Goal: Information Seeking & Learning: Learn about a topic

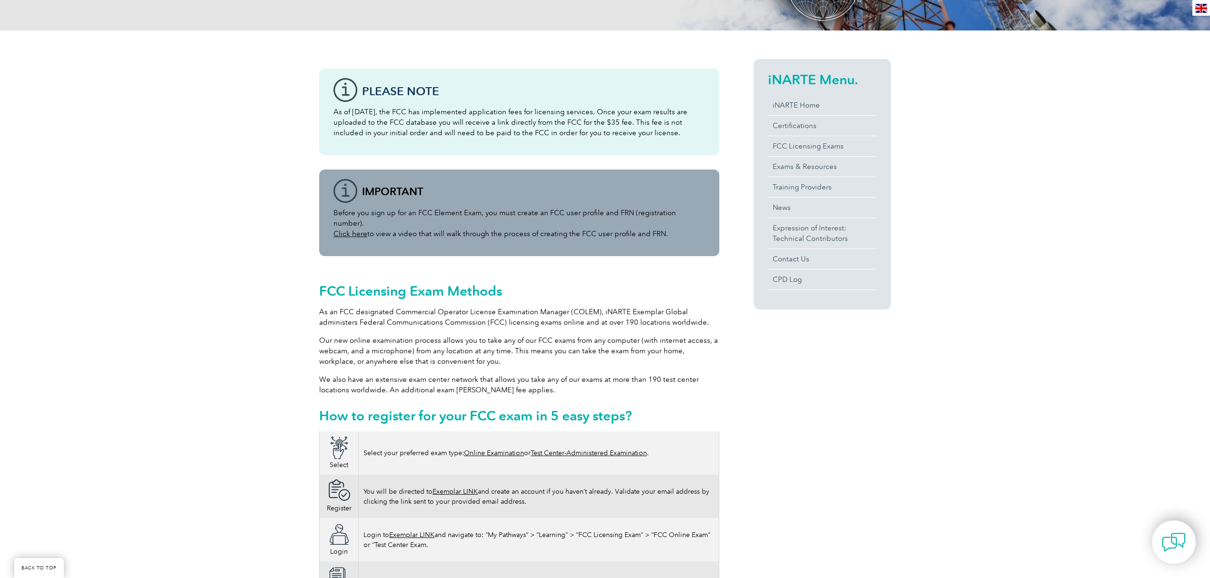
scroll to position [191, 0]
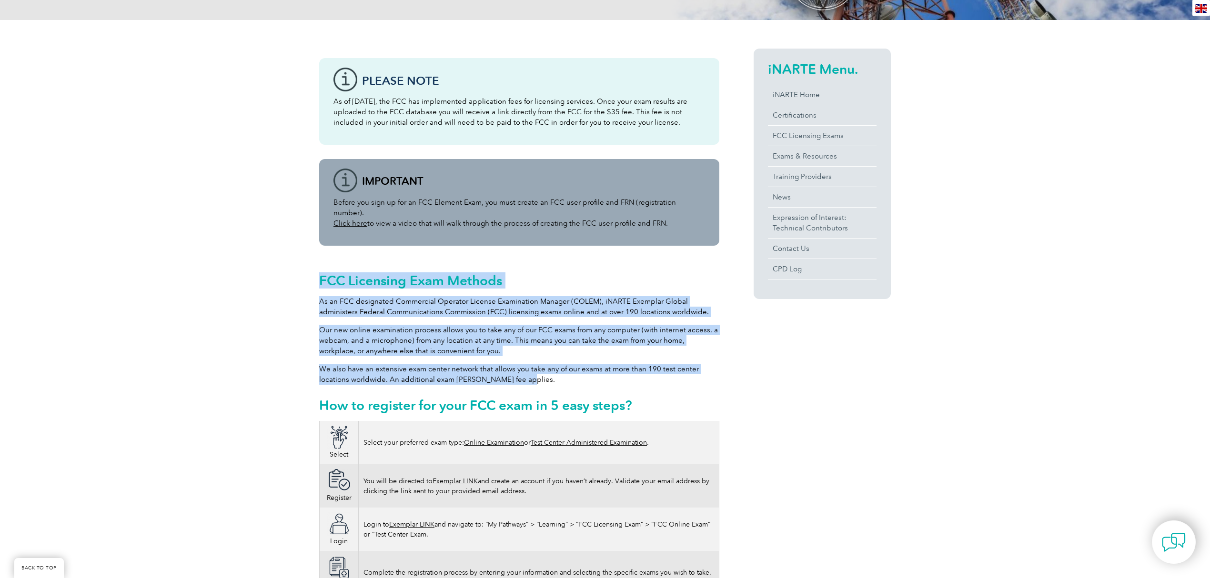
drag, startPoint x: 320, startPoint y: 268, endPoint x: 532, endPoint y: 367, distance: 233.6
click at [532, 367] on div "FCC Licensing Exam Methods As an FCC designated Commercial Operator License Exa…" at bounding box center [519, 340] width 400 height 161
copy div "FCC Licensing Exam Methods As an FCC designated Commercial Operator License Exa…"
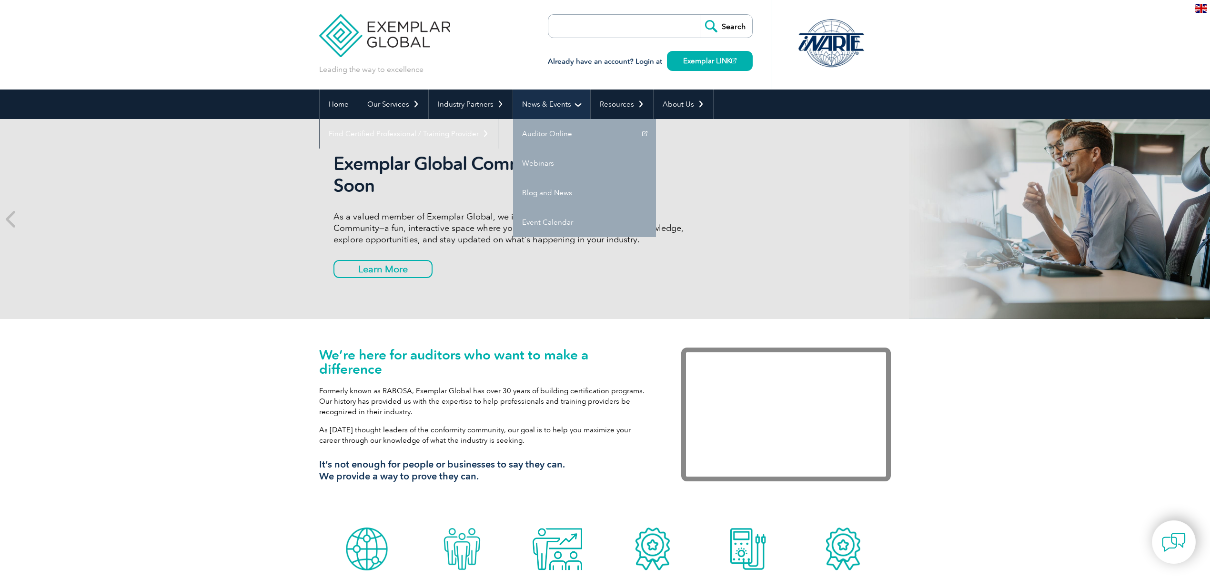
click at [540, 107] on link "News & Events" at bounding box center [551, 105] width 77 height 30
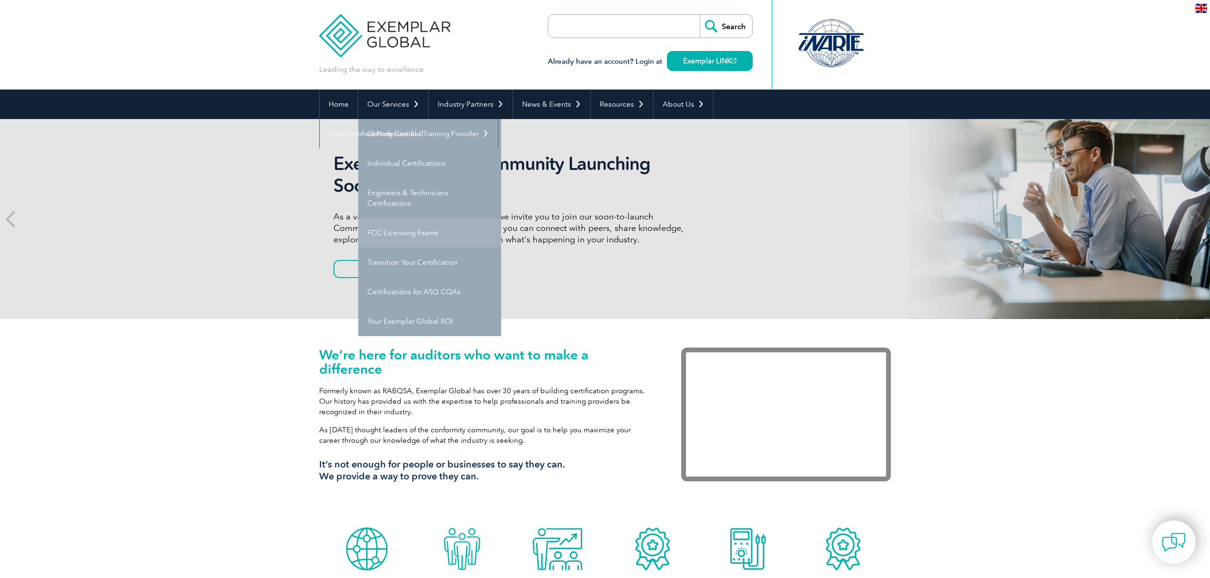
click at [415, 238] on link "FCC Licensing Exams" at bounding box center [429, 233] width 143 height 30
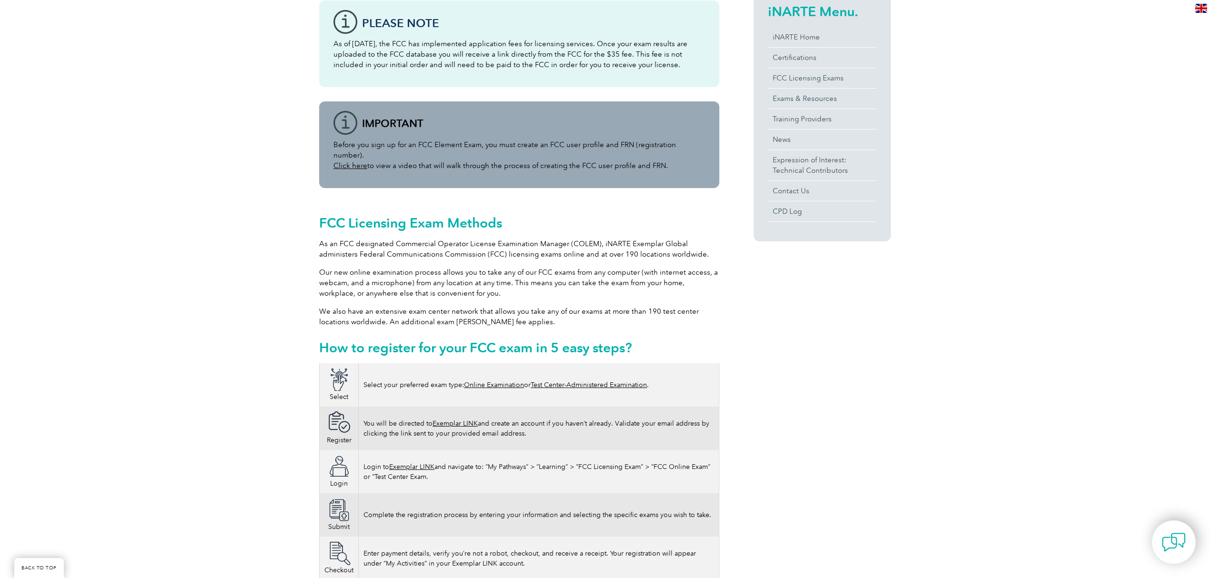
scroll to position [254, 0]
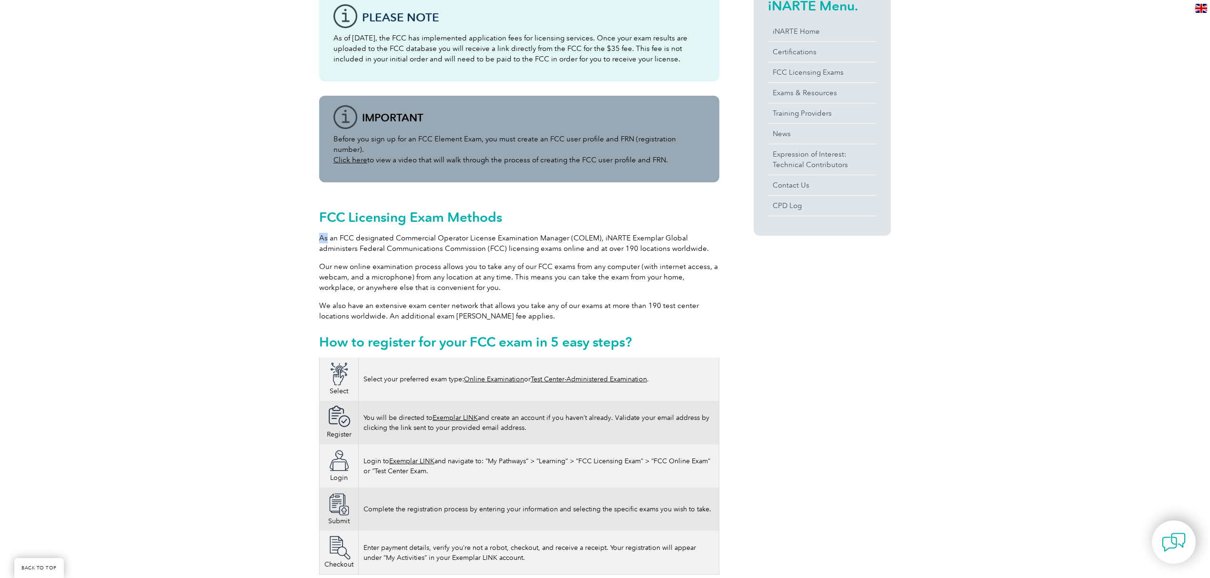
drag, startPoint x: 320, startPoint y: 227, endPoint x: 326, endPoint y: 227, distance: 5.7
click at [326, 233] on p "As an FCC designated Commercial Operator License Examination Manager (COLEM), i…" at bounding box center [519, 243] width 400 height 21
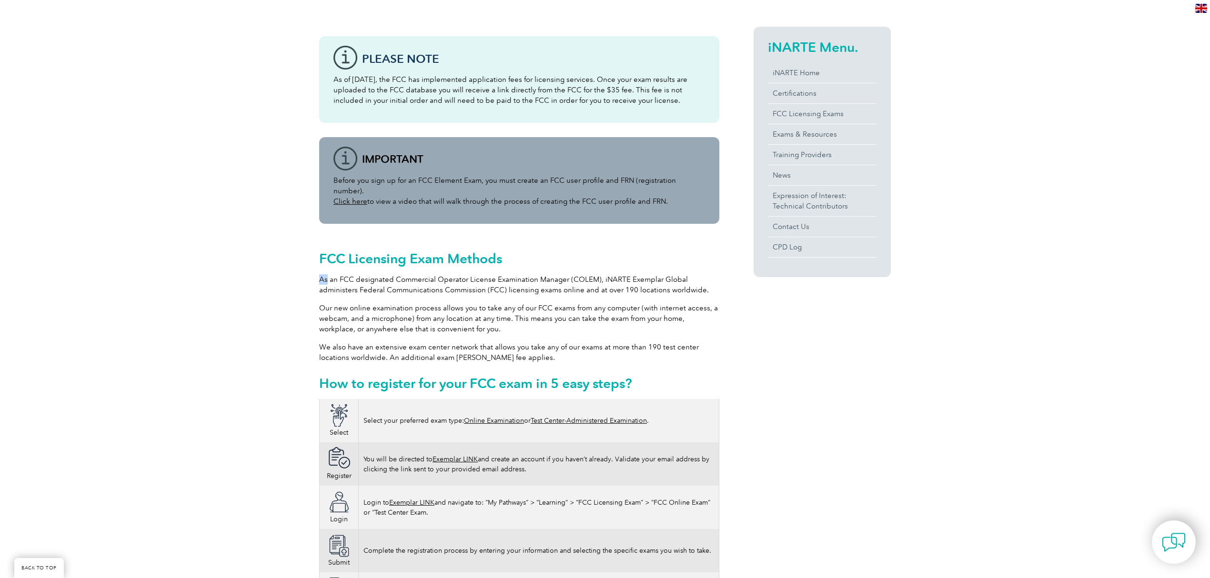
scroll to position [191, 0]
